Goal: Information Seeking & Learning: Learn about a topic

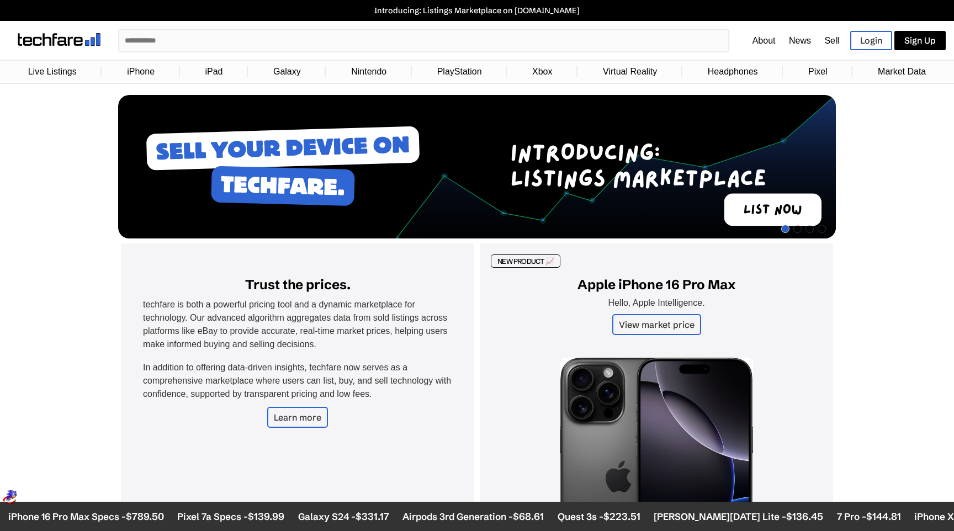
click at [136, 74] on link "iPhone" at bounding box center [140, 71] width 39 height 21
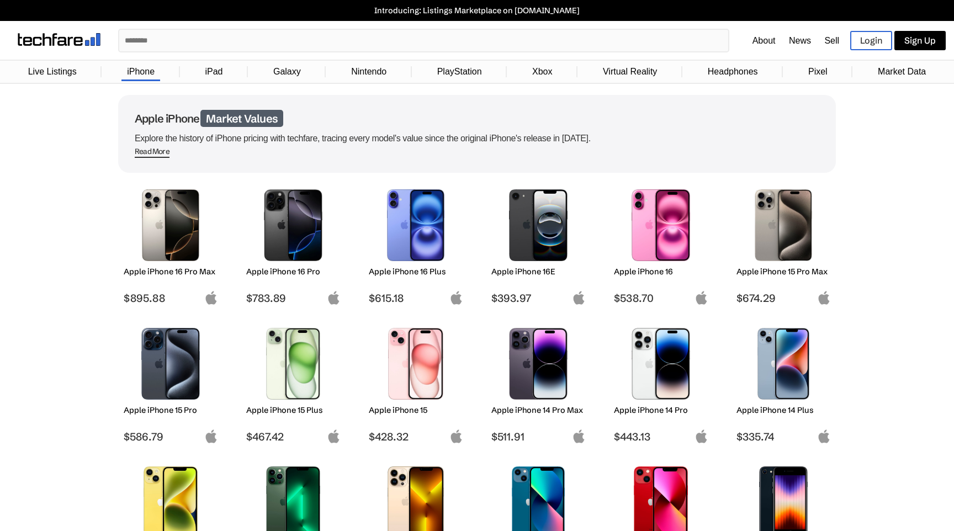
click at [152, 236] on img at bounding box center [171, 225] width 78 height 72
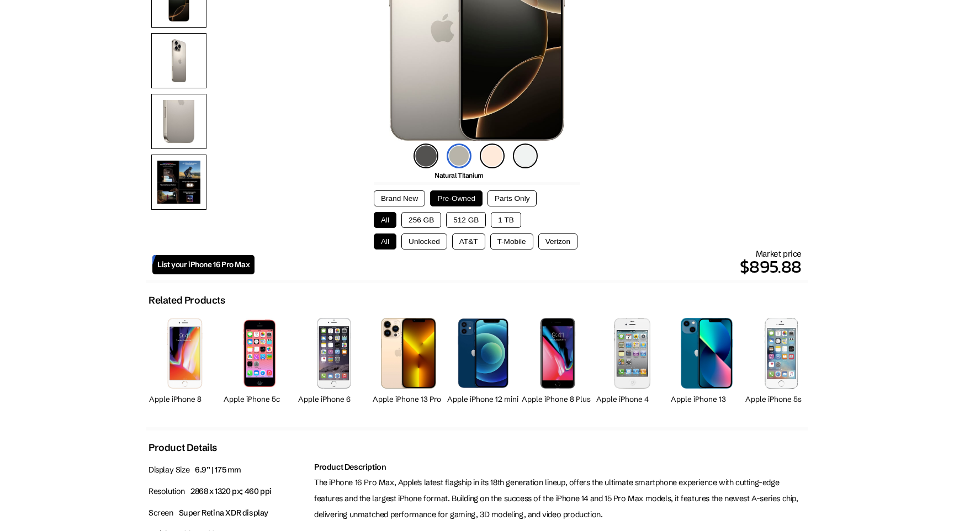
scroll to position [214, 0]
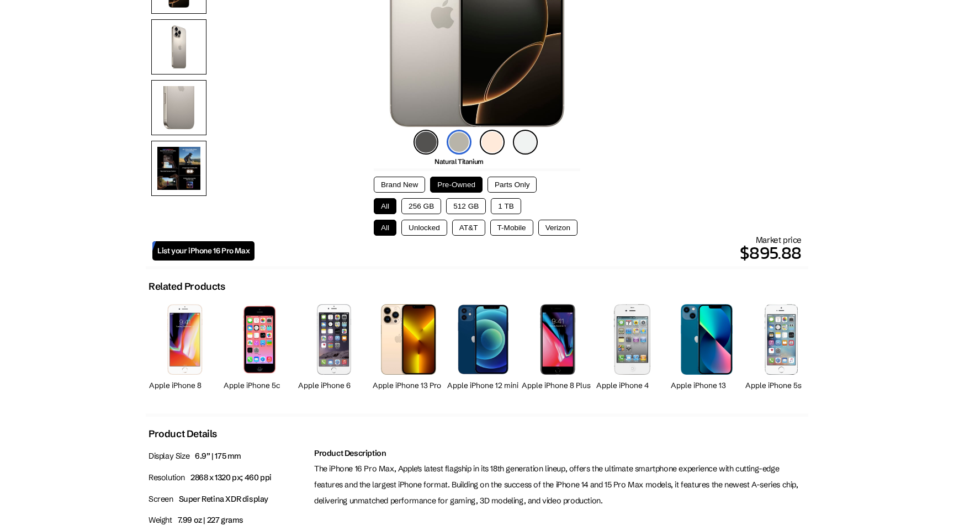
click at [422, 202] on button "256 GB" at bounding box center [421, 206] width 40 height 16
click at [422, 229] on button "Unlocked" at bounding box center [424, 228] width 46 height 16
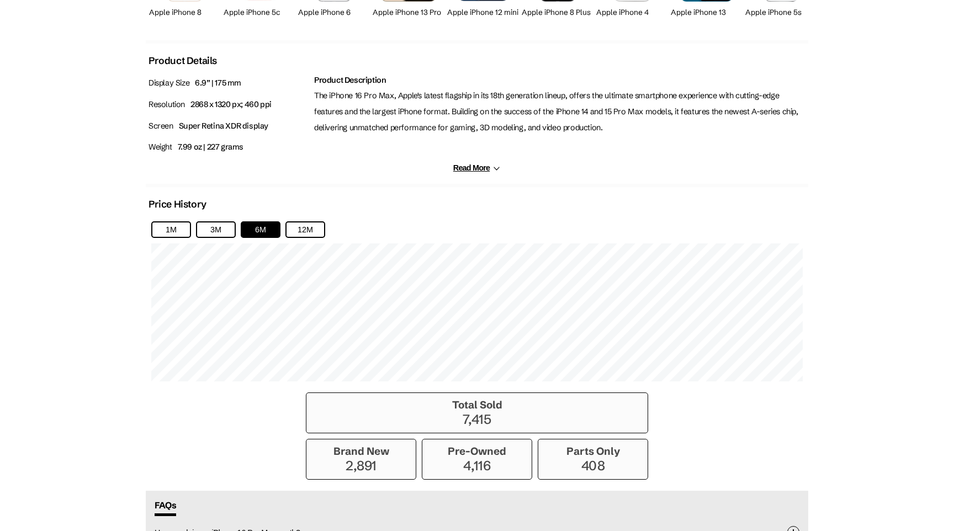
scroll to position [589, 0]
